Goal: Task Accomplishment & Management: Complete application form

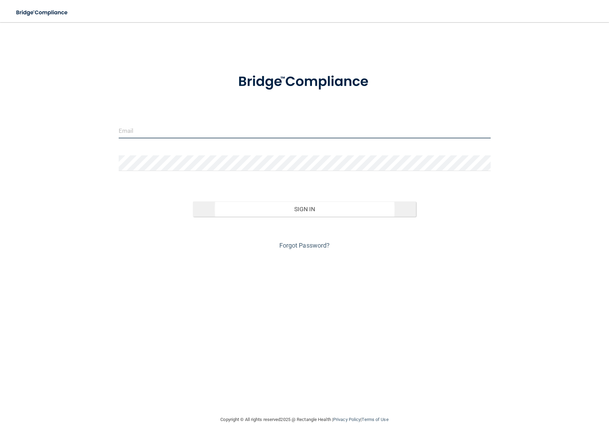
type input "manager@tricountyendo.com"
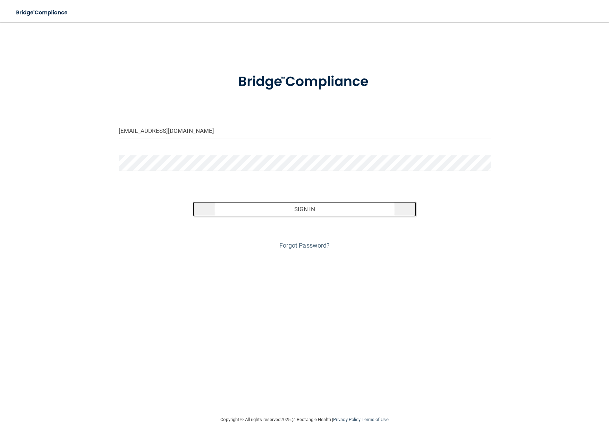
click at [309, 211] on button "Sign In" at bounding box center [304, 209] width 223 height 15
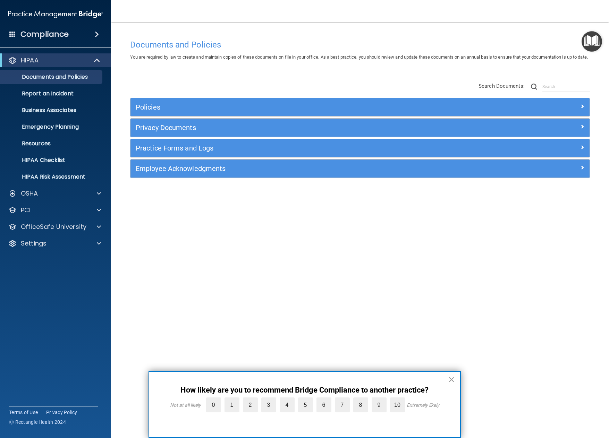
click at [452, 378] on button "×" at bounding box center [451, 379] width 7 height 11
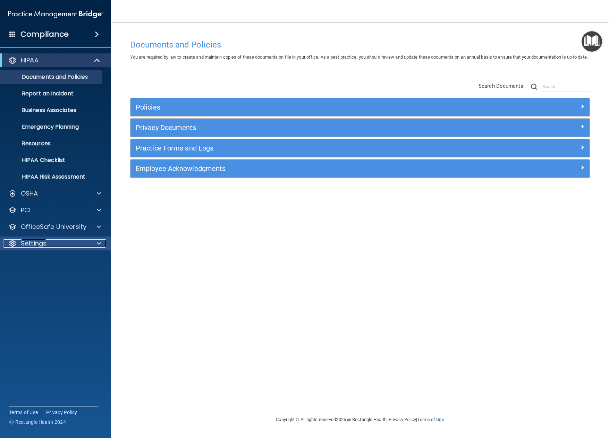
click at [48, 241] on div "Settings" at bounding box center [46, 243] width 86 height 8
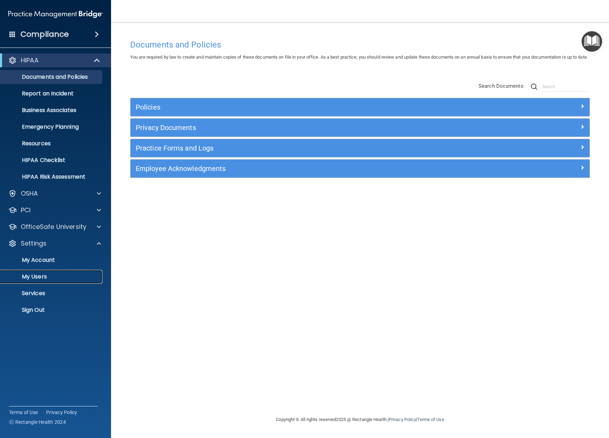
click at [42, 275] on p "My Users" at bounding box center [52, 276] width 95 height 7
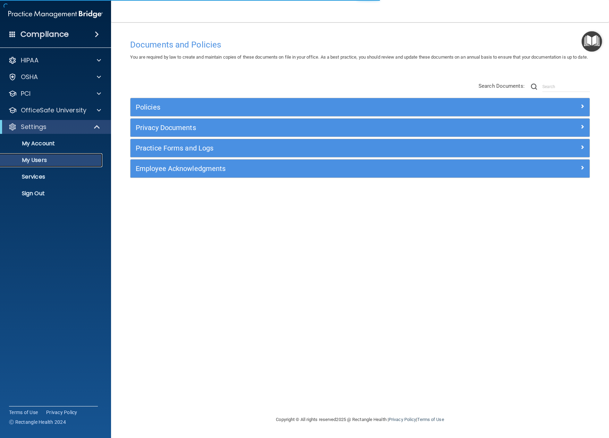
select select "20"
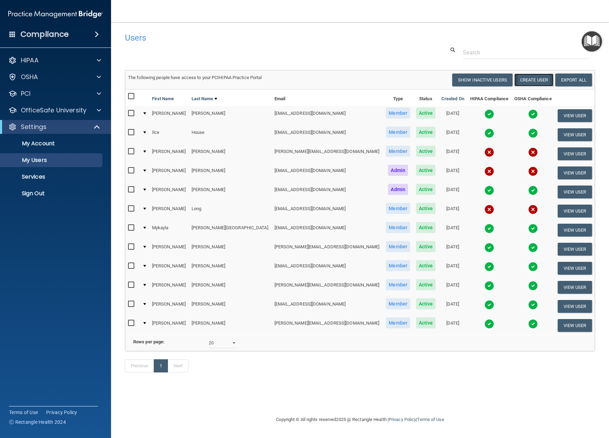
click at [529, 79] on button "Create User" at bounding box center [533, 80] width 39 height 13
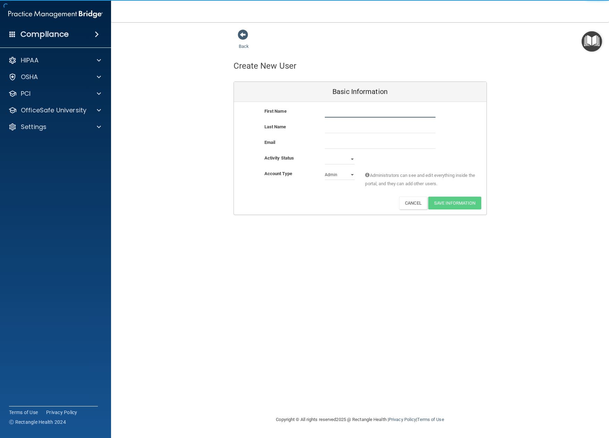
click at [354, 113] on input "text" at bounding box center [380, 112] width 111 height 10
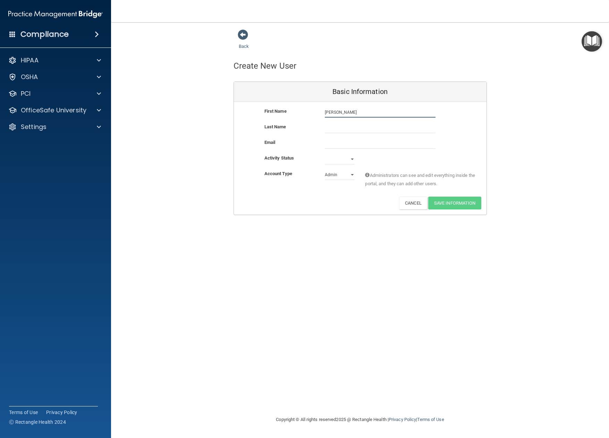
type input "Emily"
type input "Kang"
click at [348, 144] on input "email" at bounding box center [380, 143] width 111 height 10
paste input "eyk07@outlook.com"
type input "eyk07@outlook.com"
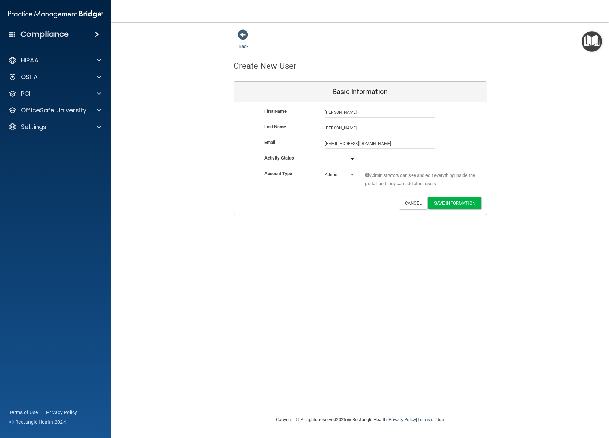
click at [351, 159] on select "Active Inactive" at bounding box center [340, 159] width 30 height 10
select select "active"
click at [325, 154] on select "Active Inactive" at bounding box center [340, 159] width 30 height 10
click at [349, 174] on select "Admin Member" at bounding box center [340, 175] width 30 height 10
select select "practice_member"
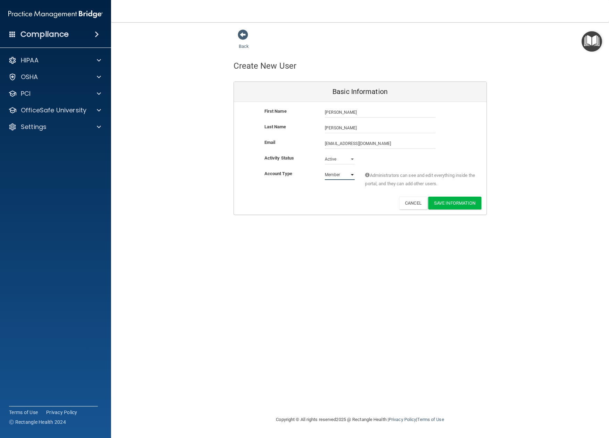
click at [325, 170] on select "Admin Member" at bounding box center [340, 175] width 30 height 10
click at [466, 202] on button "Save Information" at bounding box center [454, 203] width 53 height 13
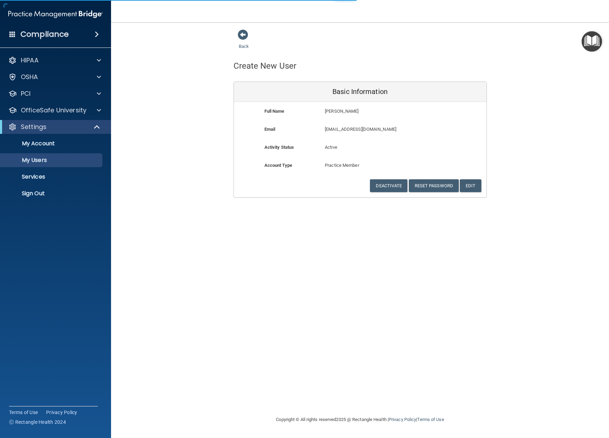
select select "20"
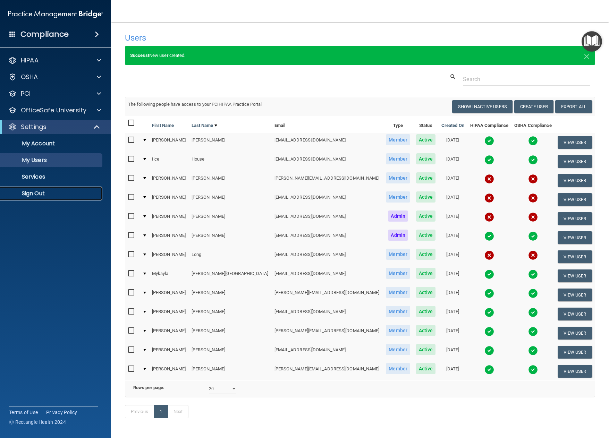
click at [35, 194] on p "Sign Out" at bounding box center [52, 193] width 95 height 7
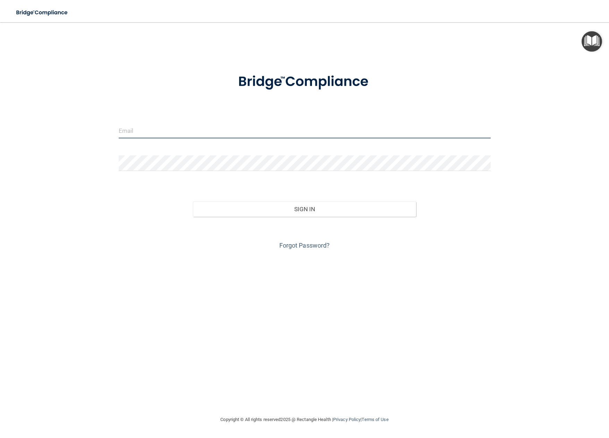
type input "manager@tricountyendo.com"
